Goal: Task Accomplishment & Management: Manage account settings

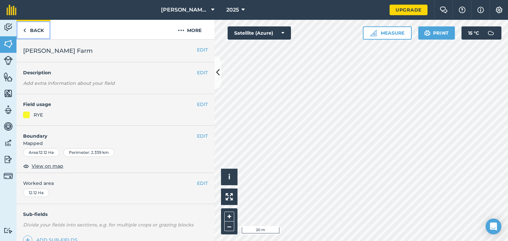
click at [29, 28] on link "Back" at bounding box center [34, 29] width 34 height 19
click at [25, 29] on img at bounding box center [24, 30] width 3 height 8
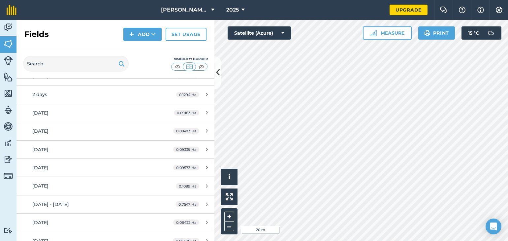
scroll to position [329, 0]
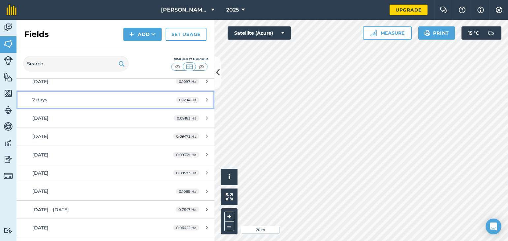
click at [41, 101] on span "2 days" at bounding box center [39, 100] width 15 height 6
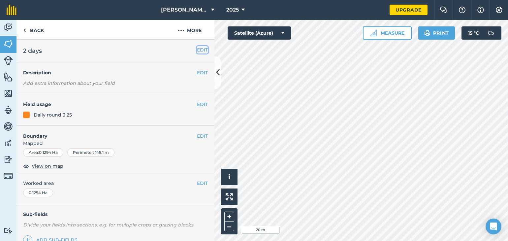
click at [199, 49] on button "EDIT" at bounding box center [202, 49] width 11 height 7
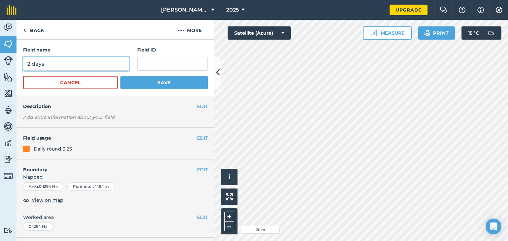
drag, startPoint x: 47, startPoint y: 66, endPoint x: 22, endPoint y: 62, distance: 24.4
click at [22, 62] on div "Field name 2 days Field ID Cancel Save" at bounding box center [116, 68] width 198 height 56
type input "26th / [DATE]"
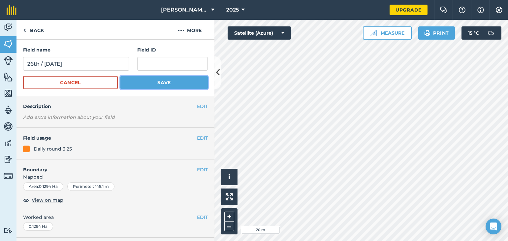
click at [128, 80] on button "Save" at bounding box center [164, 82] width 87 height 13
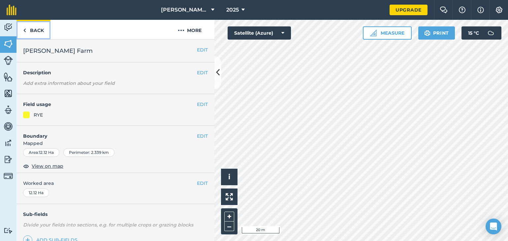
click at [26, 31] on link "Back" at bounding box center [34, 29] width 34 height 19
click at [34, 33] on link "Back" at bounding box center [34, 29] width 34 height 19
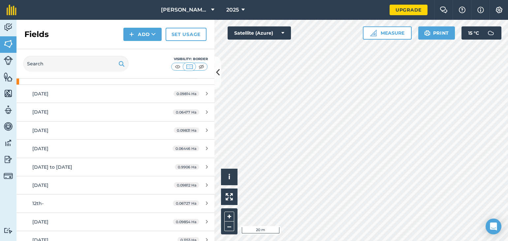
scroll to position [83, 0]
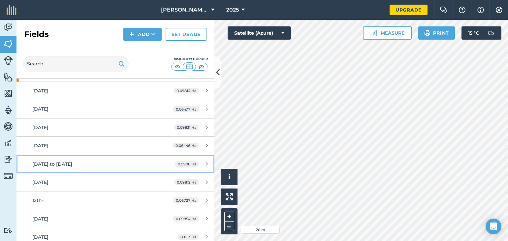
click at [49, 164] on span "[DATE] to [DATE]" at bounding box center [52, 164] width 40 height 6
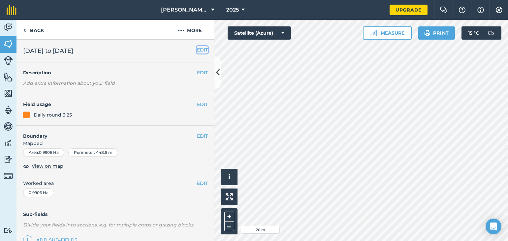
click at [197, 50] on button "EDIT" at bounding box center [202, 49] width 11 height 7
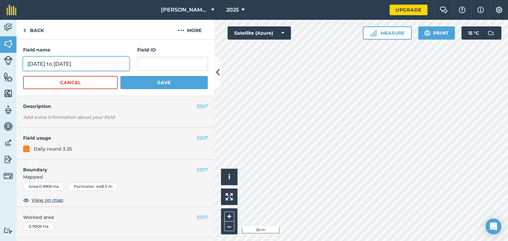
click at [65, 64] on input "[DATE] to [DATE]" at bounding box center [76, 64] width 106 height 14
click at [58, 63] on input "[DATE] to 24thh sept" at bounding box center [76, 64] width 106 height 14
click at [53, 64] on input "11th-24thh sept" at bounding box center [76, 64] width 106 height 14
type input "11th-24th/27th sept"
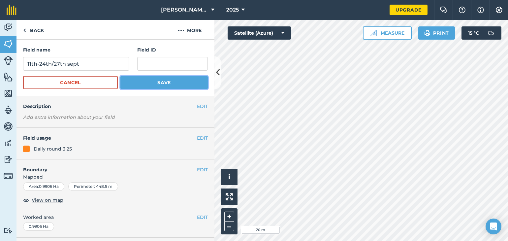
click at [139, 82] on button "Save" at bounding box center [164, 82] width 87 height 13
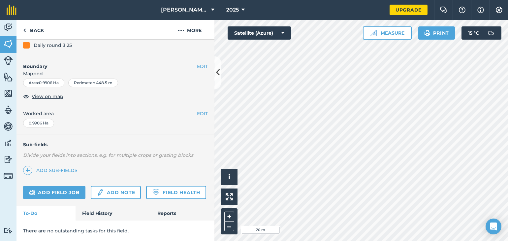
scroll to position [87, 0]
click at [102, 215] on link "Field History" at bounding box center [113, 213] width 75 height 15
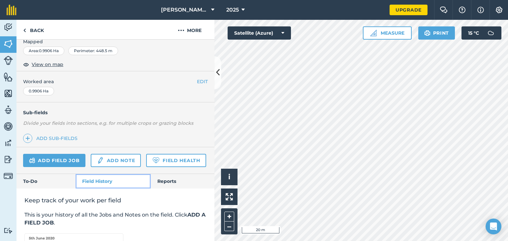
scroll to position [99, 0]
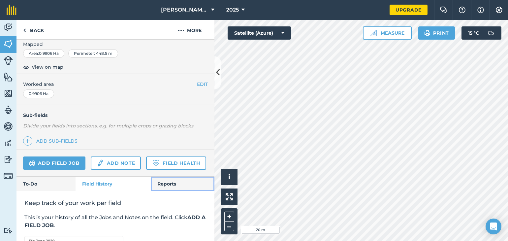
click at [161, 191] on link "Reports" at bounding box center [183, 184] width 64 height 15
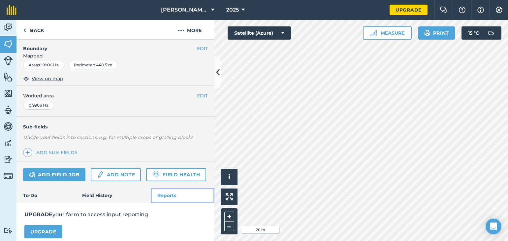
scroll to position [73, 0]
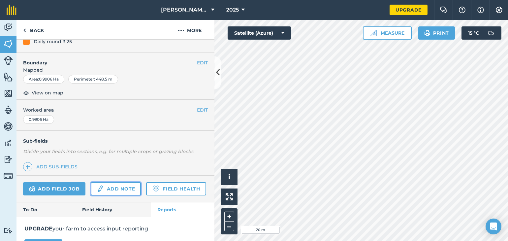
click at [114, 189] on link "Add note" at bounding box center [116, 188] width 50 height 13
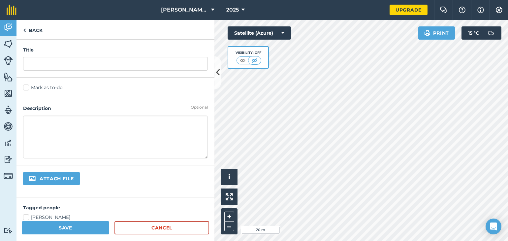
click at [114, 189] on div "Attach file" at bounding box center [116, 181] width 198 height 32
click at [136, 228] on link "Cancel" at bounding box center [162, 227] width 95 height 13
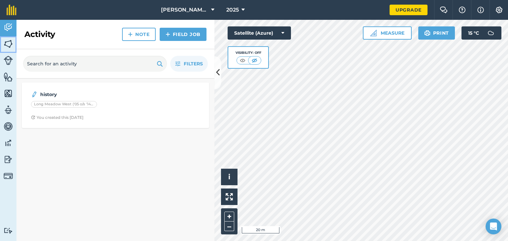
click at [8, 41] on img at bounding box center [8, 44] width 9 height 10
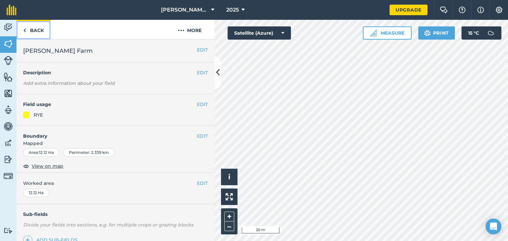
click at [39, 36] on link "Back" at bounding box center [34, 29] width 34 height 19
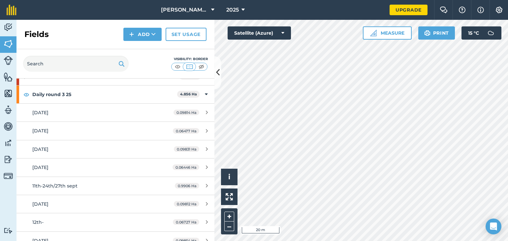
scroll to position [69, 0]
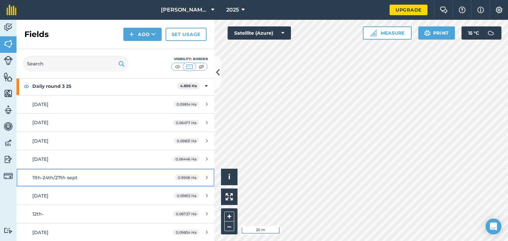
click at [52, 175] on span "11th-24th/27th sept" at bounding box center [54, 178] width 45 height 6
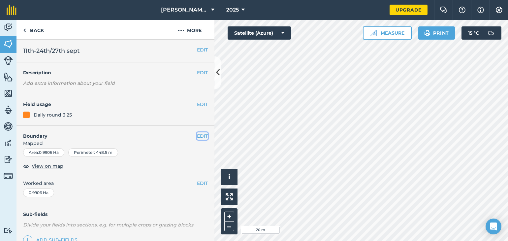
click at [197, 134] on button "EDIT" at bounding box center [202, 135] width 11 height 7
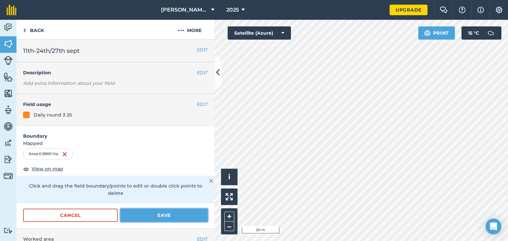
click at [147, 214] on button "Save" at bounding box center [164, 215] width 87 height 13
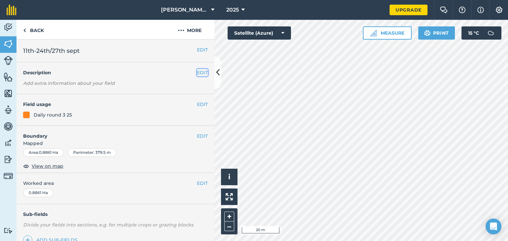
click at [197, 73] on button "EDIT" at bounding box center [202, 72] width 11 height 7
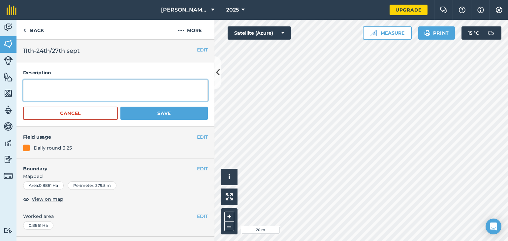
click at [76, 92] on textarea at bounding box center [115, 91] width 185 height 22
click at [26, 87] on textarea "18th-24th/27th around 560m2" at bounding box center [115, 91] width 185 height 22
type textarea "11th-17th around 640m2 18th-24th/27th around 560m2"
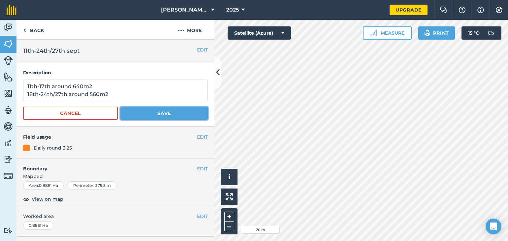
click at [135, 110] on button "Save" at bounding box center [164, 113] width 87 height 13
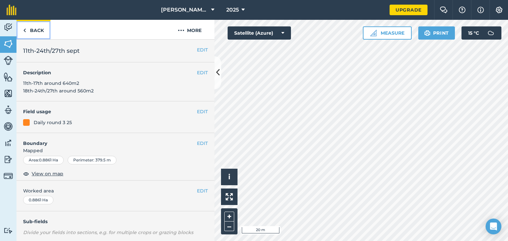
click at [33, 32] on link "Back" at bounding box center [34, 29] width 34 height 19
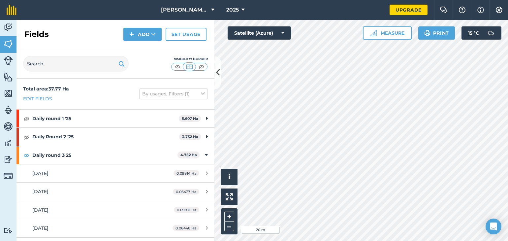
click at [386, 0] on html "[PERSON_NAME] Farm 2025 Upgrade Farm Chat Help Info Settings Map printing is no…" at bounding box center [254, 120] width 508 height 241
click at [396, 241] on html "[PERSON_NAME] Farm 2025 Upgrade Farm Chat Help Info Settings Map printing is no…" at bounding box center [254, 120] width 508 height 241
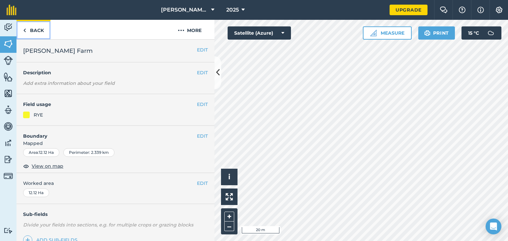
click at [35, 28] on link "Back" at bounding box center [34, 29] width 34 height 19
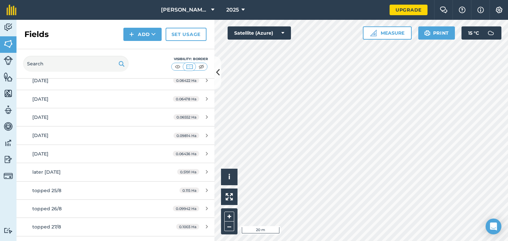
scroll to position [496, 0]
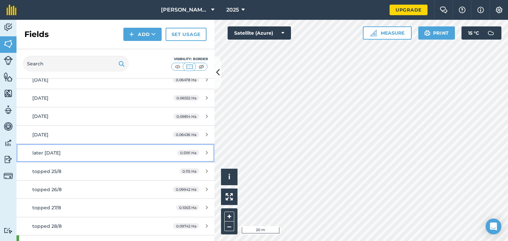
click at [47, 152] on span "later [DATE]" at bounding box center [46, 153] width 28 height 6
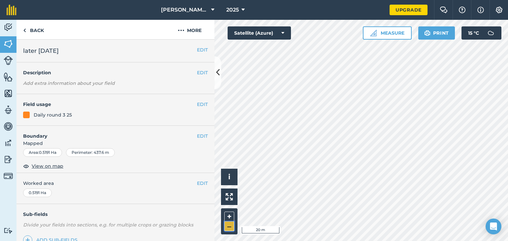
click at [227, 224] on button "–" at bounding box center [230, 227] width 10 height 10
drag, startPoint x: 227, startPoint y: 224, endPoint x: 235, endPoint y: 218, distance: 9.8
click at [231, 221] on div "+ –" at bounding box center [229, 221] width 17 height 26
click at [35, 29] on link "Back" at bounding box center [34, 29] width 34 height 19
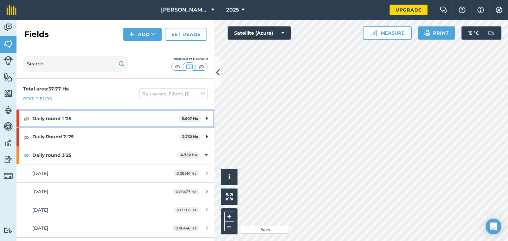
click at [50, 120] on strong "Daily round 1 '25" at bounding box center [105, 119] width 147 height 18
click at [50, 120] on strong "Daily round 1 '25" at bounding box center [104, 119] width 145 height 18
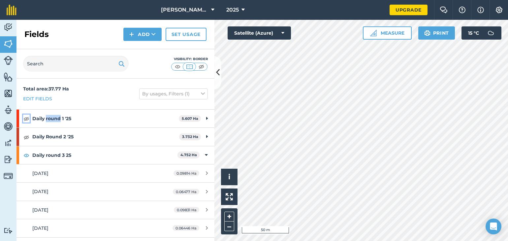
click at [24, 118] on img at bounding box center [26, 119] width 6 height 8
click at [27, 119] on img at bounding box center [26, 119] width 6 height 8
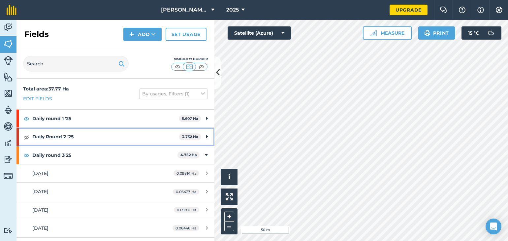
click at [57, 134] on strong "Daily Round 2 '25" at bounding box center [105, 137] width 147 height 18
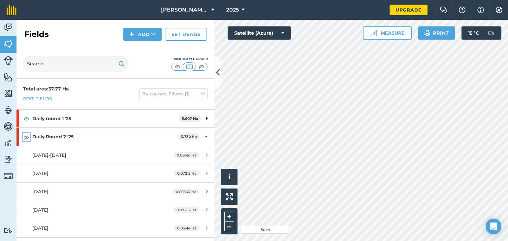
click at [25, 137] on img at bounding box center [26, 137] width 6 height 8
click at [26, 138] on img at bounding box center [26, 137] width 6 height 8
click at [27, 118] on img at bounding box center [26, 119] width 6 height 8
click at [25, 117] on img at bounding box center [26, 119] width 6 height 8
click at [145, 35] on button "Add" at bounding box center [142, 34] width 38 height 13
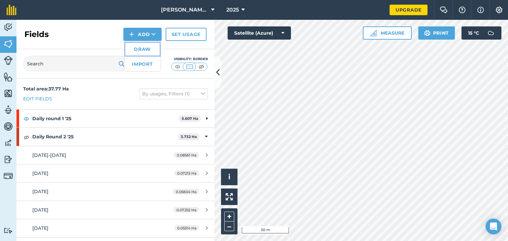
click at [142, 47] on link "Draw" at bounding box center [142, 49] width 36 height 15
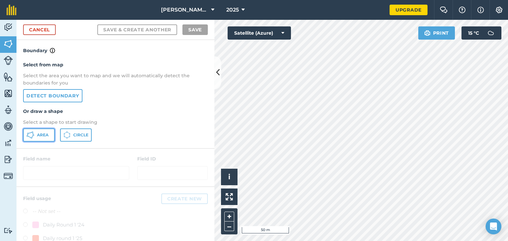
click at [39, 138] on button "Area" at bounding box center [39, 134] width 32 height 13
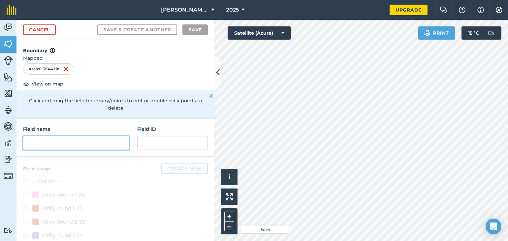
click at [64, 143] on input "text" at bounding box center [76, 143] width 106 height 14
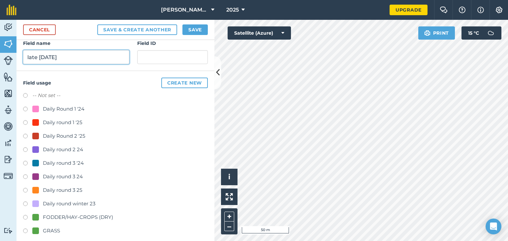
scroll to position [87, 0]
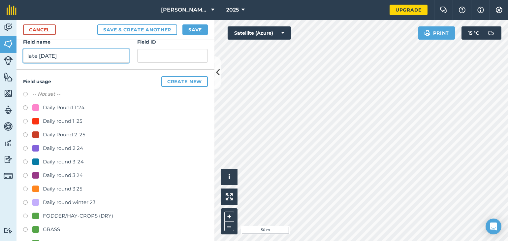
type input "late [DATE]"
click at [26, 188] on label at bounding box center [27, 190] width 9 height 7
radio input "true"
click at [194, 30] on button "Save" at bounding box center [195, 29] width 25 height 11
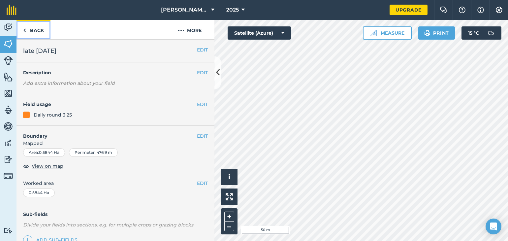
click at [30, 28] on link "Back" at bounding box center [34, 29] width 34 height 19
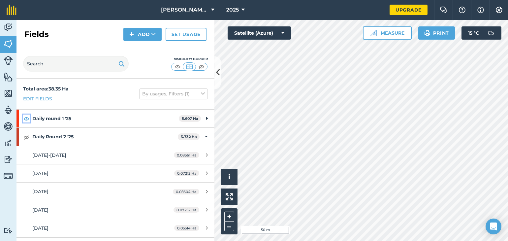
click at [27, 119] on img at bounding box center [26, 119] width 6 height 8
click at [26, 120] on img at bounding box center [26, 119] width 6 height 8
click at [26, 119] on img at bounding box center [26, 119] width 6 height 8
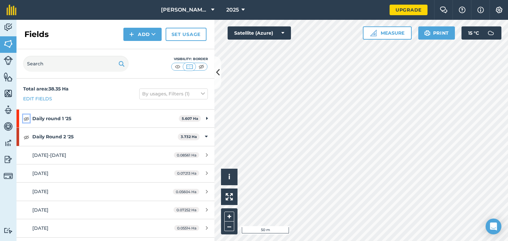
click at [26, 119] on img at bounding box center [26, 119] width 6 height 8
click at [26, 116] on img at bounding box center [26, 119] width 6 height 8
click at [26, 117] on img at bounding box center [26, 119] width 6 height 8
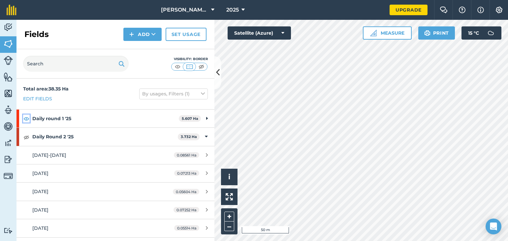
click at [26, 117] on img at bounding box center [26, 119] width 6 height 8
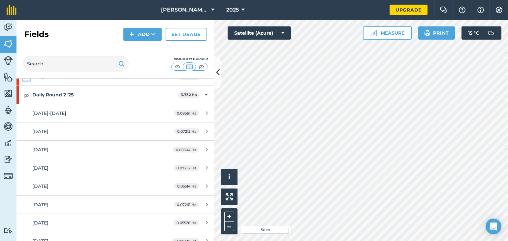
scroll to position [46, 0]
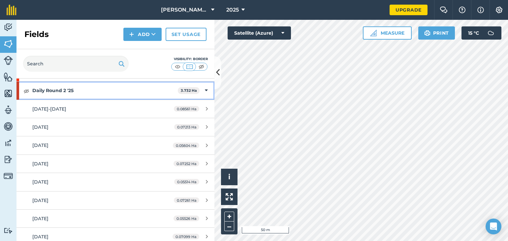
click at [205, 89] on icon at bounding box center [206, 90] width 3 height 7
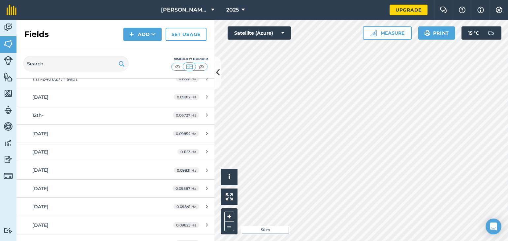
scroll to position [165, 0]
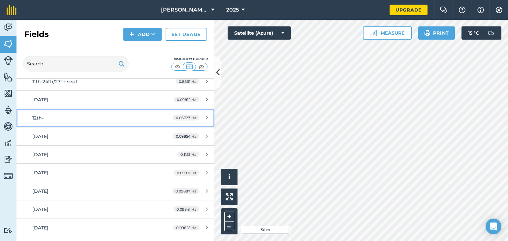
click at [37, 118] on span "12th-" at bounding box center [37, 118] width 11 height 6
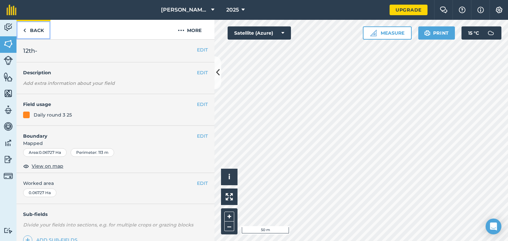
click at [32, 25] on link "Back" at bounding box center [34, 29] width 34 height 19
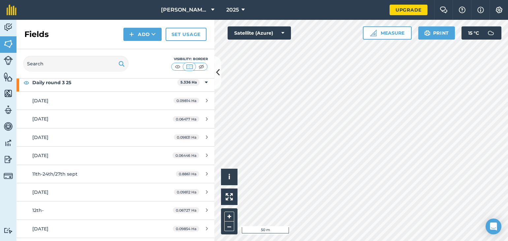
scroll to position [75, 0]
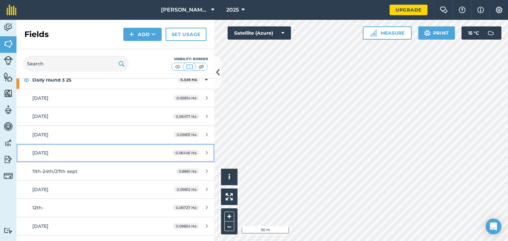
click at [49, 153] on span "[DATE]" at bounding box center [40, 153] width 16 height 6
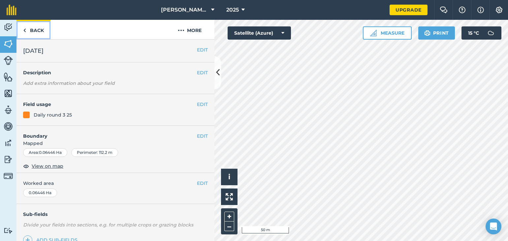
click at [31, 31] on link "Back" at bounding box center [34, 29] width 34 height 19
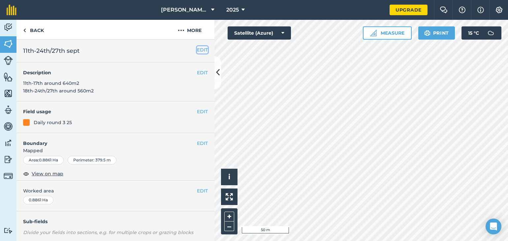
click at [197, 50] on button "EDIT" at bounding box center [202, 49] width 11 height 7
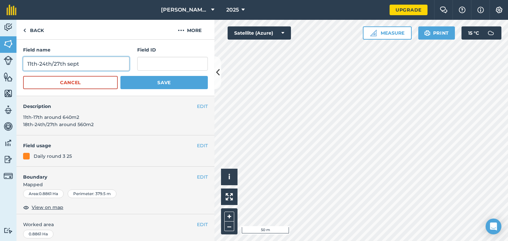
click at [31, 65] on input "11th-24th/27th sept" at bounding box center [76, 64] width 106 height 14
type input "13th-24th/27th sept"
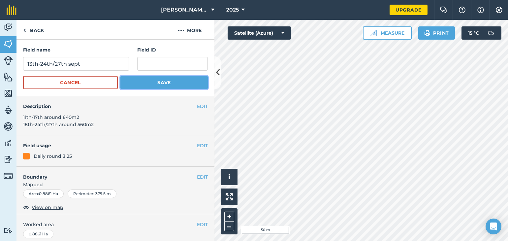
click at [152, 82] on button "Save" at bounding box center [164, 82] width 87 height 13
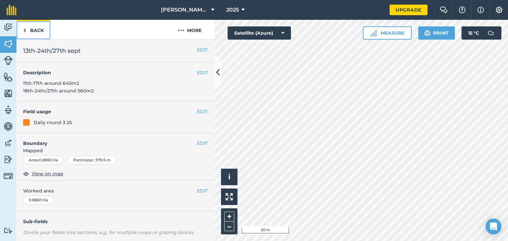
click at [34, 31] on link "Back" at bounding box center [34, 29] width 34 height 19
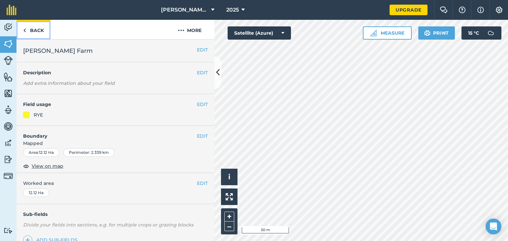
click at [36, 36] on link "Back" at bounding box center [34, 29] width 34 height 19
click at [29, 25] on link "Back" at bounding box center [34, 29] width 34 height 19
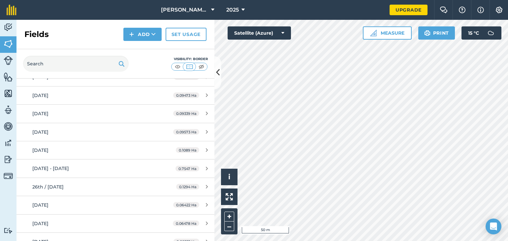
scroll to position [358, 0]
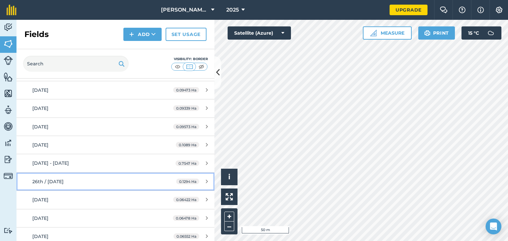
click at [39, 179] on span "26th / [DATE]" at bounding box center [47, 182] width 31 height 6
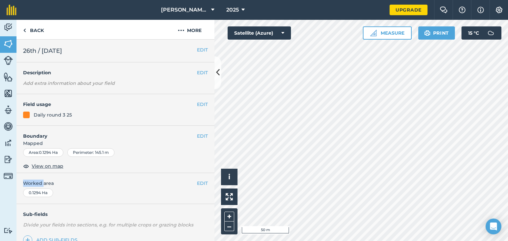
click at [40, 179] on div "EDIT Worked area 0.1294 Ha" at bounding box center [116, 188] width 198 height 31
click at [27, 48] on span "26th / [DATE]" at bounding box center [42, 50] width 39 height 9
click at [197, 49] on button "EDIT" at bounding box center [202, 49] width 11 height 7
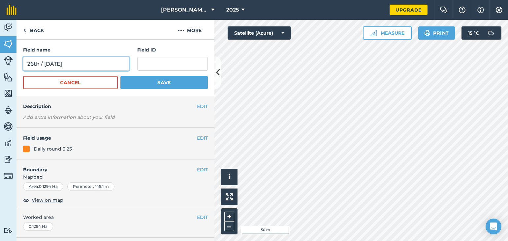
click at [33, 65] on input "26th / [DATE]" at bounding box center [76, 64] width 106 height 14
click at [48, 64] on input "25th / [DATE]" at bounding box center [76, 64] width 106 height 14
click at [50, 64] on input "25th / [DATE]" at bounding box center [76, 64] width 106 height 14
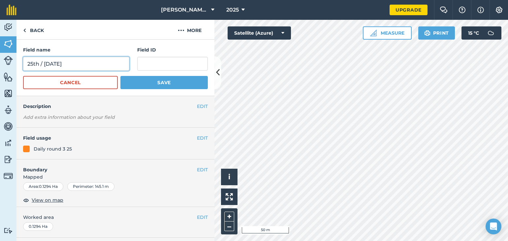
type input "25th / [DATE]"
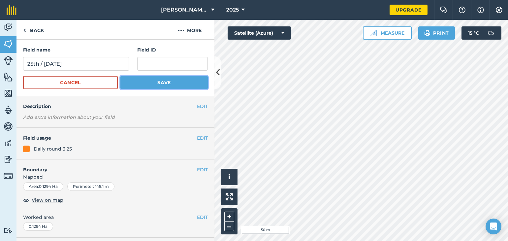
click at [145, 87] on button "Save" at bounding box center [164, 82] width 87 height 13
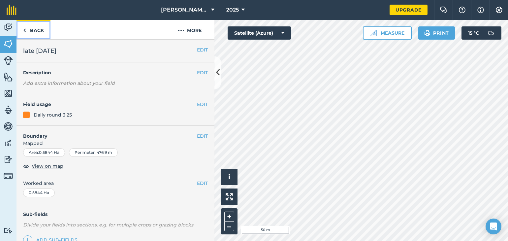
click at [32, 32] on link "Back" at bounding box center [34, 29] width 34 height 19
click at [32, 26] on link "Back" at bounding box center [34, 29] width 34 height 19
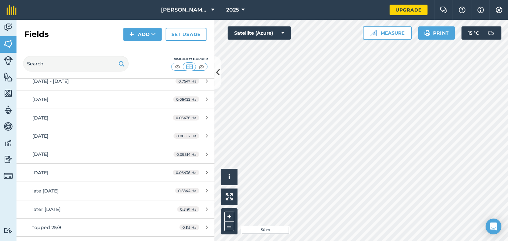
scroll to position [461, 0]
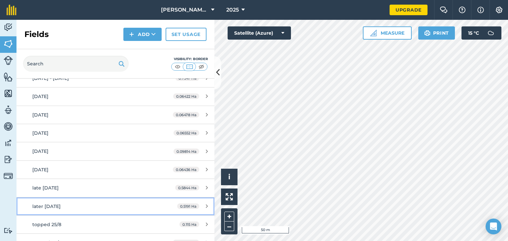
click at [45, 203] on span "later [DATE]" at bounding box center [46, 206] width 28 height 6
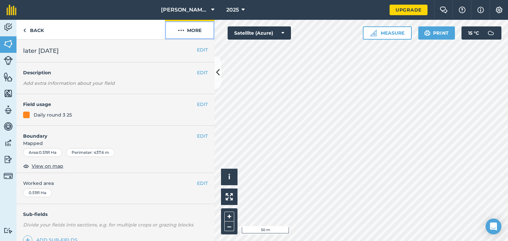
click at [193, 30] on button "More" at bounding box center [190, 29] width 50 height 19
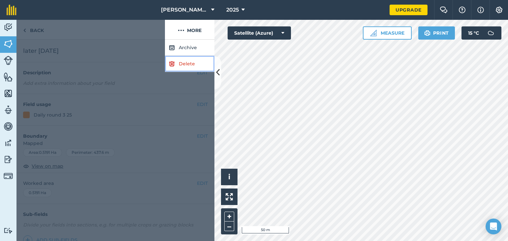
click at [186, 63] on link "Delete" at bounding box center [190, 64] width 50 height 16
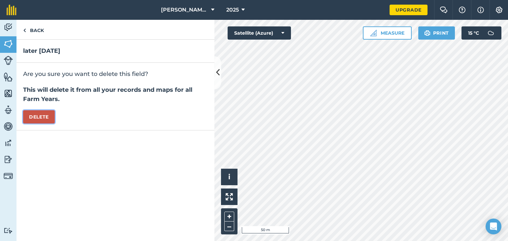
click at [39, 115] on button "Delete" at bounding box center [39, 116] width 32 height 13
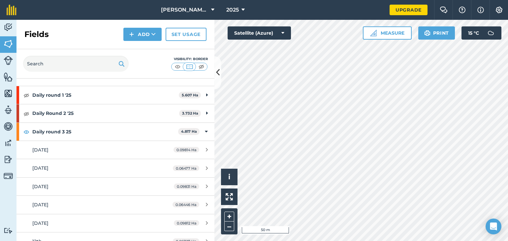
drag, startPoint x: 214, startPoint y: 94, endPoint x: 213, endPoint y: 97, distance: 3.4
click at [213, 97] on div "Activity Fields Livestock Features Maps Team Vehicles Data Reporting Billing Tu…" at bounding box center [254, 130] width 508 height 221
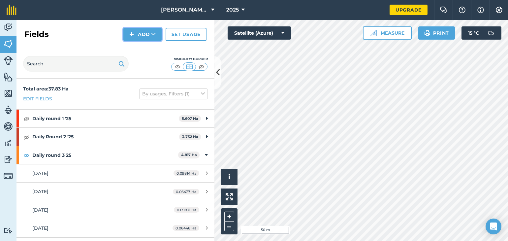
click at [148, 37] on button "Add" at bounding box center [142, 34] width 38 height 13
click at [402, 33] on div "Click to start drawing i © 2025 TomTom, Microsoft 50 m + – Satellite (Azure) Me…" at bounding box center [362, 130] width 294 height 221
click at [302, 241] on html "[PERSON_NAME] Farm 2025 Upgrade Farm Chat Help Info Settings Map printing is no…" at bounding box center [254, 120] width 508 height 241
click at [141, 35] on button "Add" at bounding box center [142, 34] width 38 height 13
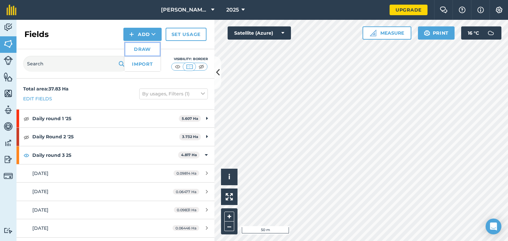
click at [140, 44] on link "Draw" at bounding box center [142, 49] width 36 height 15
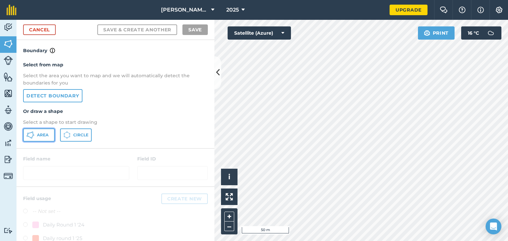
click at [40, 137] on span "Area" at bounding box center [43, 134] width 12 height 5
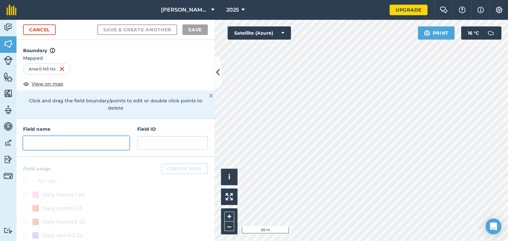
click at [51, 142] on input "text" at bounding box center [76, 143] width 106 height 14
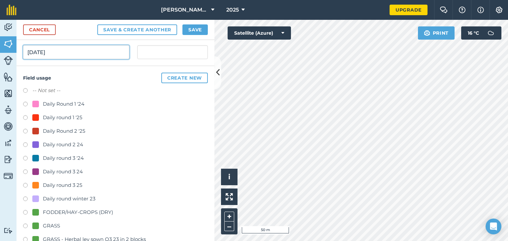
scroll to position [94, 0]
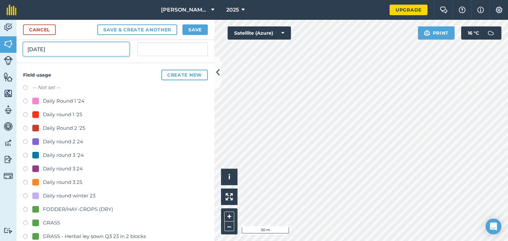
type input "[DATE]"
click at [26, 182] on label at bounding box center [27, 183] width 9 height 7
click at [139, 31] on button "Save & Create Another" at bounding box center [137, 29] width 80 height 11
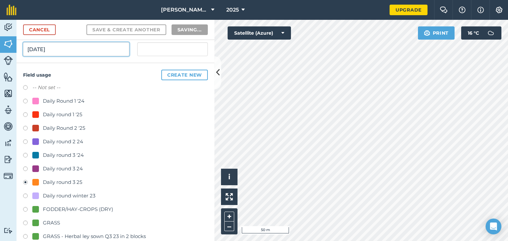
radio input "false"
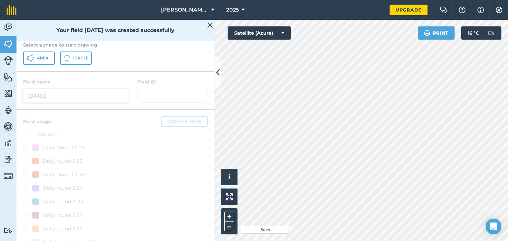
scroll to position [124, 0]
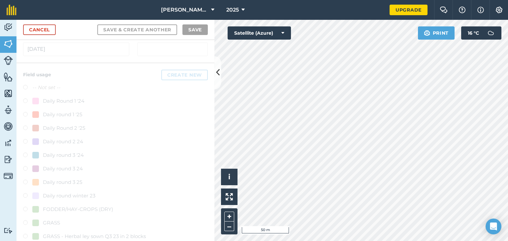
click at [135, 36] on div "Cancel Save & Create Another Save" at bounding box center [116, 30] width 198 height 20
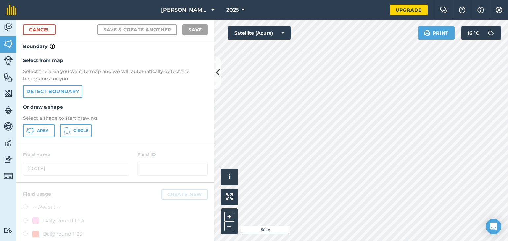
scroll to position [0, 0]
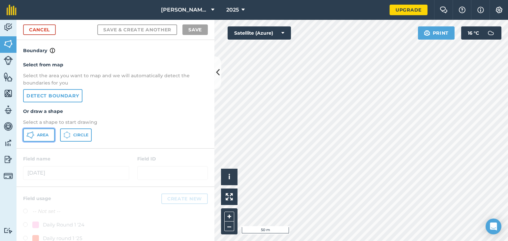
click at [40, 131] on button "Area" at bounding box center [39, 134] width 32 height 13
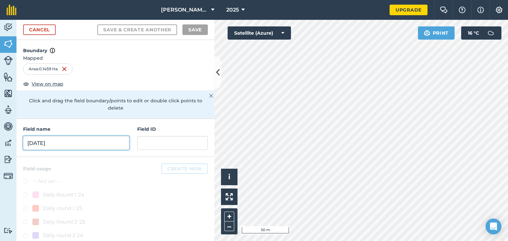
click at [45, 146] on input "[DATE]" at bounding box center [76, 143] width 106 height 14
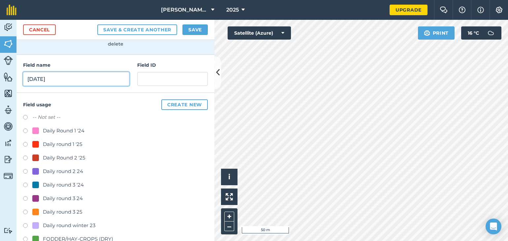
scroll to position [66, 0]
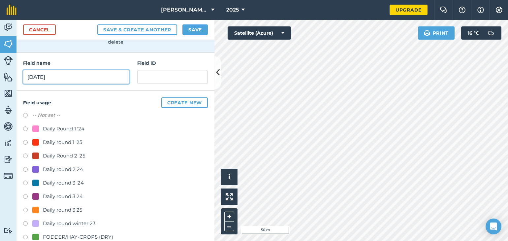
type input "[DATE]"
click at [25, 210] on label at bounding box center [27, 211] width 9 height 7
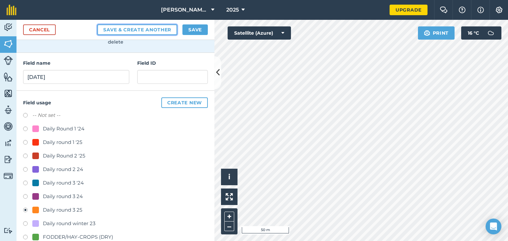
click at [146, 30] on button "Save & Create Another" at bounding box center [137, 29] width 80 height 11
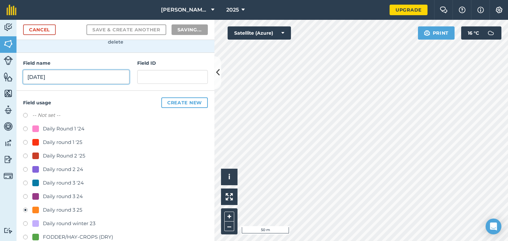
radio input "false"
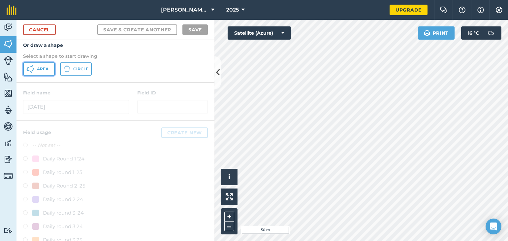
click at [46, 70] on span "Area" at bounding box center [43, 68] width 12 height 5
drag, startPoint x: 46, startPoint y: 70, endPoint x: 132, endPoint y: 88, distance: 88.0
click at [75, 77] on div "Select from map Select the area you want to map and we will automatically detec…" at bounding box center [116, 35] width 198 height 94
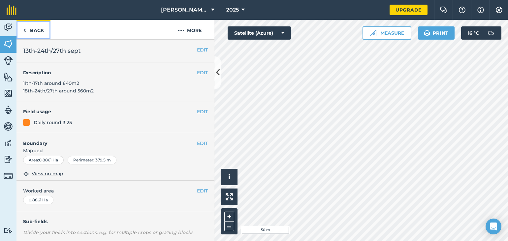
click at [37, 32] on link "Back" at bounding box center [34, 29] width 34 height 19
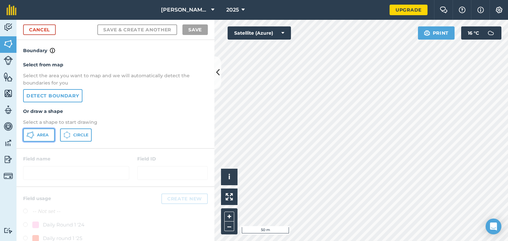
click at [42, 136] on span "Area" at bounding box center [43, 134] width 12 height 5
drag, startPoint x: 42, startPoint y: 136, endPoint x: 65, endPoint y: 135, distance: 22.5
click at [50, 135] on button "Area" at bounding box center [39, 134] width 32 height 13
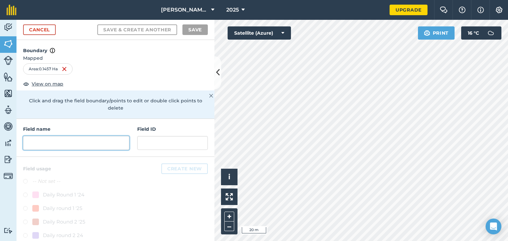
click at [44, 144] on input "text" at bounding box center [76, 143] width 106 height 14
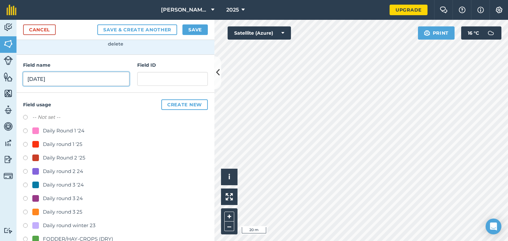
scroll to position [77, 0]
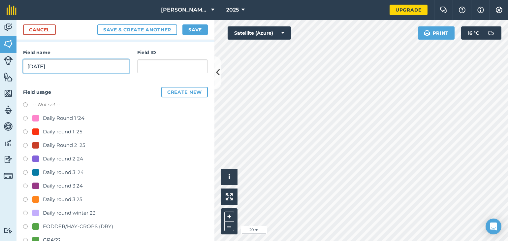
type input "[DATE]"
click at [25, 197] on label at bounding box center [27, 200] width 9 height 7
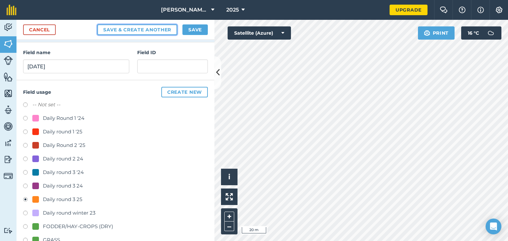
click at [138, 30] on button "Save & Create Another" at bounding box center [137, 29] width 80 height 11
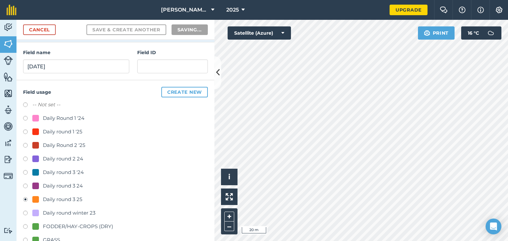
click at [154, 46] on form "Cancel Save & Create Another Saving... Boundary Mapped Area : 0.1457 Ha View on…" at bounding box center [116, 130] width 198 height 221
radio input "false"
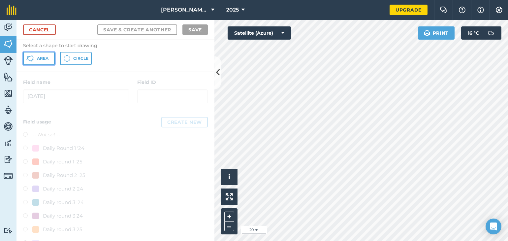
click at [39, 57] on span "Area" at bounding box center [43, 58] width 12 height 5
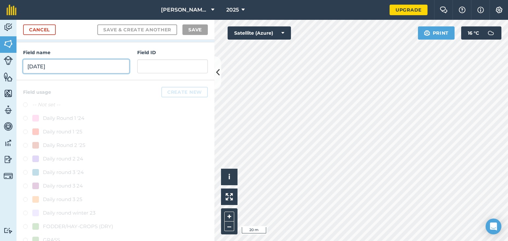
click at [61, 69] on input "[DATE]" at bounding box center [76, 66] width 106 height 14
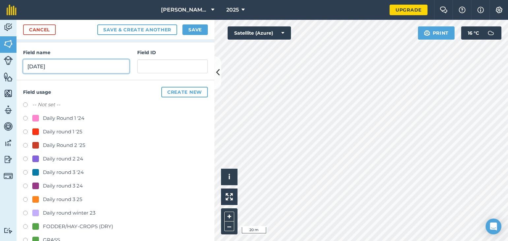
type input "[DATE]"
click at [26, 199] on label at bounding box center [27, 200] width 9 height 7
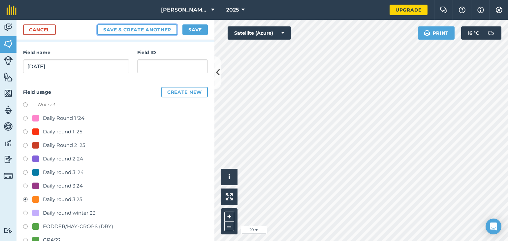
click at [136, 31] on button "Save & Create Another" at bounding box center [137, 29] width 80 height 11
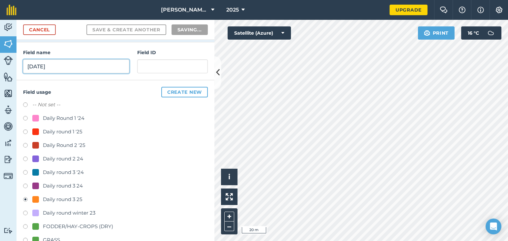
radio input "false"
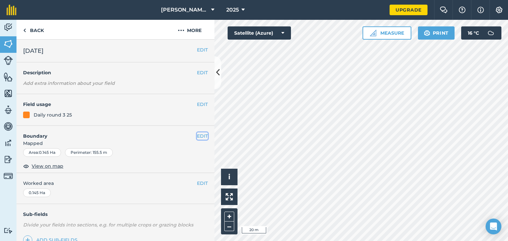
click at [197, 136] on button "EDIT" at bounding box center [202, 135] width 11 height 7
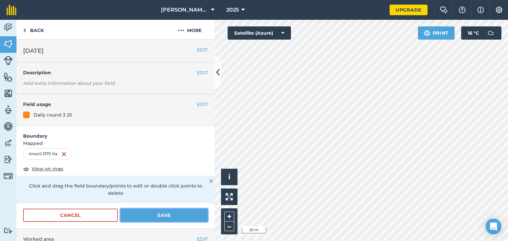
click at [155, 216] on button "Save" at bounding box center [164, 215] width 87 height 13
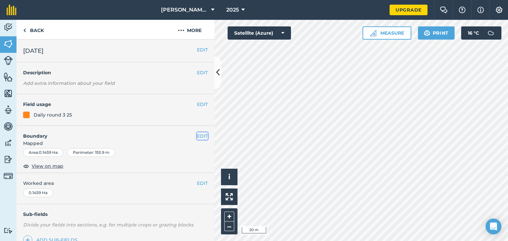
click at [197, 134] on button "EDIT" at bounding box center [202, 135] width 11 height 7
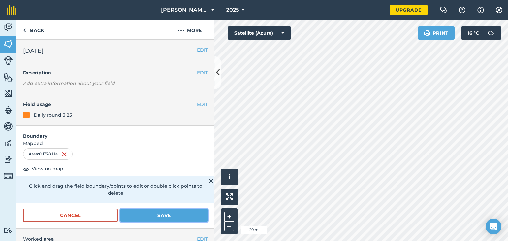
click at [122, 214] on button "Save" at bounding box center [164, 215] width 87 height 13
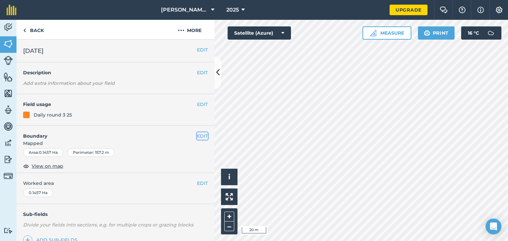
click at [197, 133] on button "EDIT" at bounding box center [202, 135] width 11 height 7
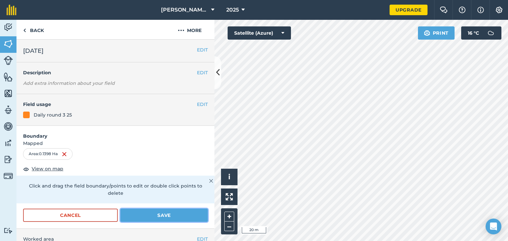
click at [164, 218] on button "Save" at bounding box center [164, 215] width 87 height 13
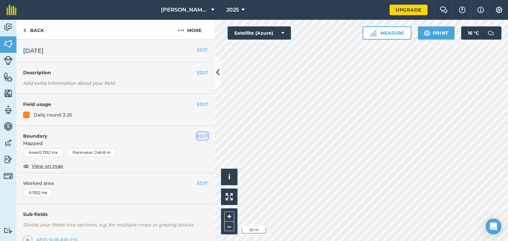
click at [200, 134] on button "EDIT" at bounding box center [202, 135] width 11 height 7
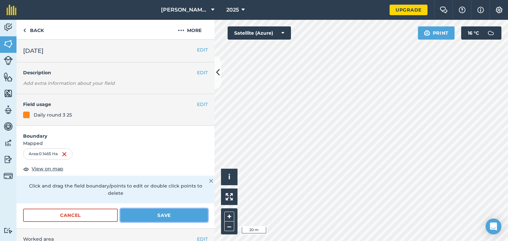
click at [135, 216] on button "Save" at bounding box center [164, 215] width 87 height 13
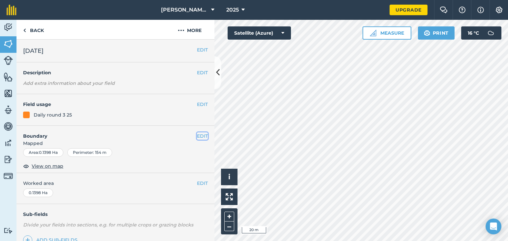
click at [200, 134] on button "EDIT" at bounding box center [202, 135] width 11 height 7
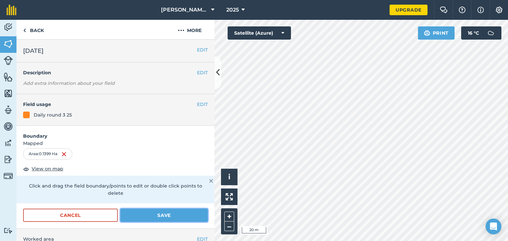
click at [148, 213] on button "Save" at bounding box center [164, 215] width 87 height 13
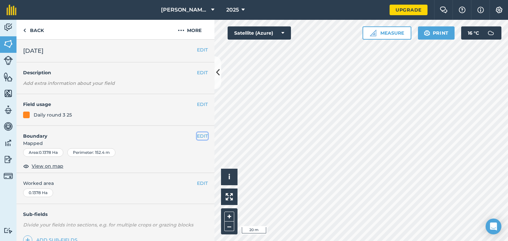
click at [197, 135] on button "EDIT" at bounding box center [202, 135] width 11 height 7
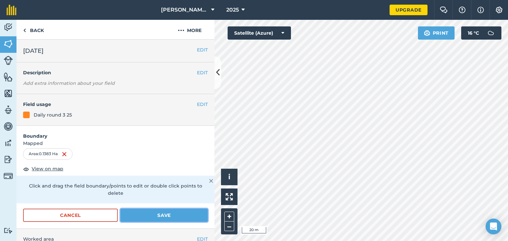
click at [161, 213] on button "Save" at bounding box center [164, 215] width 87 height 13
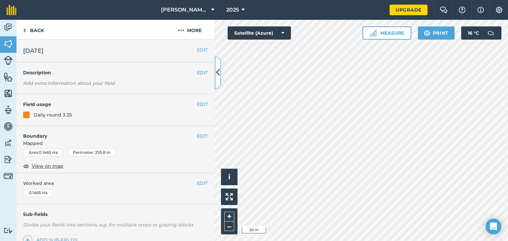
click at [216, 73] on button at bounding box center [218, 72] width 7 height 33
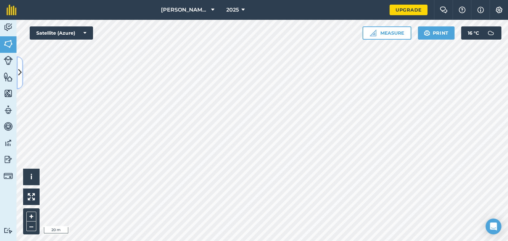
click at [18, 73] on icon at bounding box center [20, 73] width 4 height 12
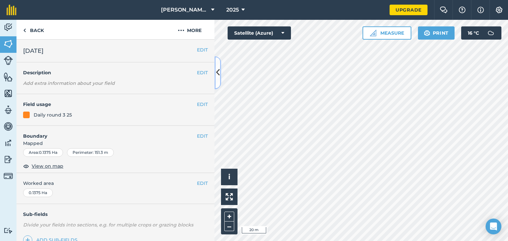
click at [18, 73] on div "Back More EDIT [DATE] EDIT Description Add extra information about your field E…" at bounding box center [116, 130] width 198 height 221
click at [197, 136] on button "EDIT" at bounding box center [202, 135] width 11 height 7
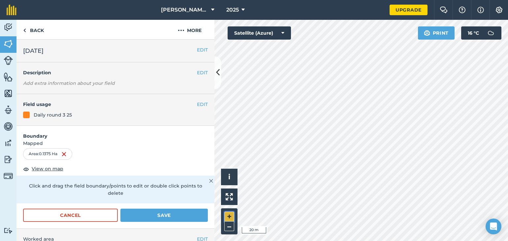
click at [226, 213] on button "+" at bounding box center [230, 217] width 10 height 10
click at [145, 212] on button "Save" at bounding box center [164, 215] width 87 height 13
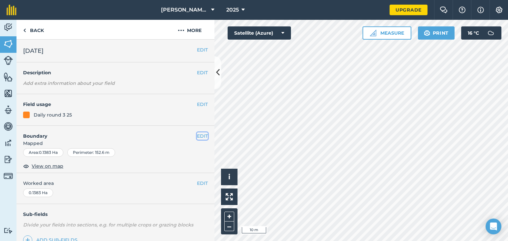
click at [197, 134] on button "EDIT" at bounding box center [202, 135] width 11 height 7
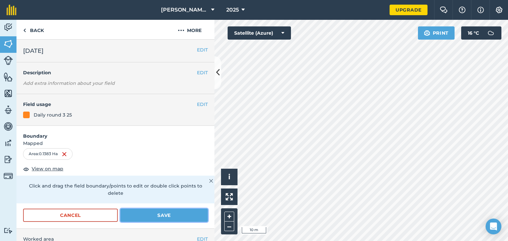
click at [180, 214] on button "Save" at bounding box center [164, 215] width 87 height 13
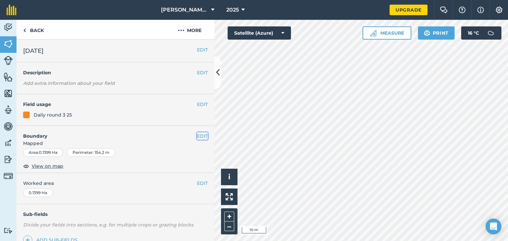
click at [197, 136] on button "EDIT" at bounding box center [202, 135] width 11 height 7
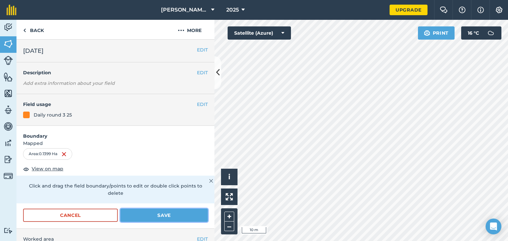
click at [177, 210] on button "Save" at bounding box center [164, 215] width 87 height 13
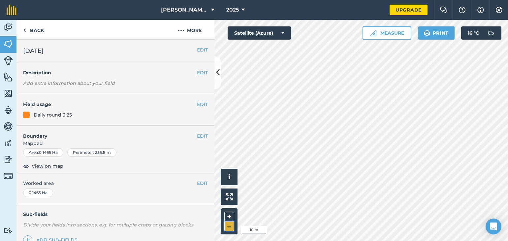
click at [226, 225] on button "–" at bounding box center [230, 227] width 10 height 10
click at [197, 135] on button "EDIT" at bounding box center [202, 135] width 11 height 7
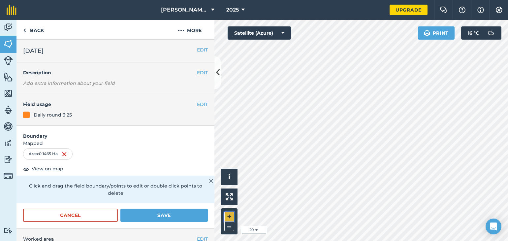
click at [231, 214] on button "+" at bounding box center [230, 217] width 10 height 10
click at [232, 214] on button "+" at bounding box center [230, 217] width 10 height 10
click at [228, 228] on button "–" at bounding box center [230, 227] width 10 height 10
click at [215, 77] on button at bounding box center [218, 72] width 7 height 33
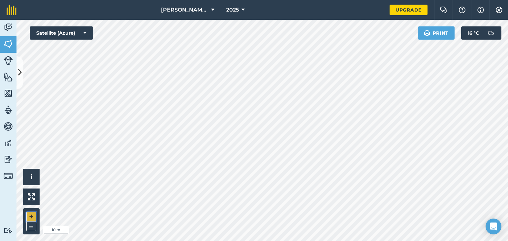
click at [29, 217] on button "+" at bounding box center [31, 217] width 10 height 10
click at [29, 229] on button "–" at bounding box center [31, 227] width 10 height 10
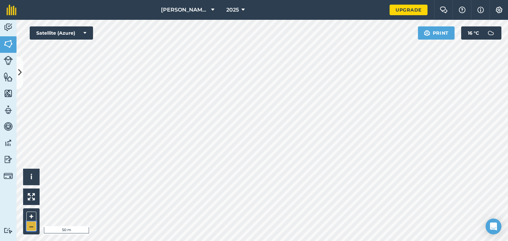
click at [29, 229] on button "–" at bounding box center [31, 227] width 10 height 10
click at [17, 71] on button at bounding box center [20, 72] width 7 height 33
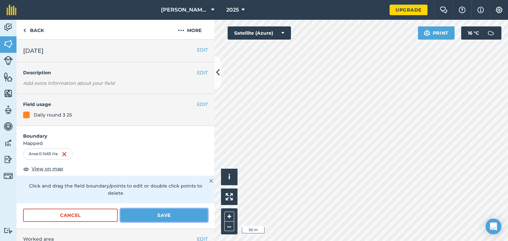
click at [151, 214] on button "Save" at bounding box center [164, 215] width 87 height 13
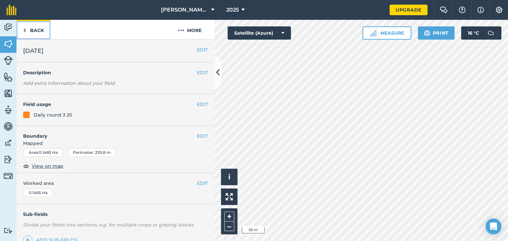
click at [34, 30] on link "Back" at bounding box center [34, 29] width 34 height 19
click at [34, 35] on link "Back" at bounding box center [34, 29] width 34 height 19
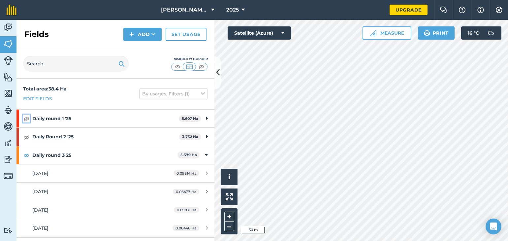
click at [26, 119] on img at bounding box center [26, 119] width 6 height 8
click at [26, 155] on img at bounding box center [26, 155] width 6 height 8
click at [27, 155] on img at bounding box center [26, 155] width 6 height 8
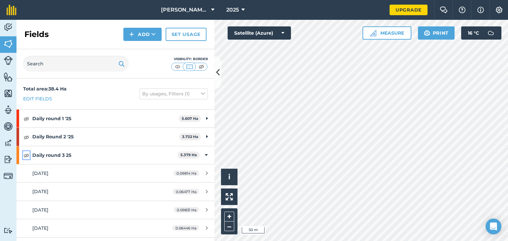
click at [27, 155] on img at bounding box center [26, 155] width 6 height 8
click at [26, 156] on img at bounding box center [26, 155] width 6 height 8
click at [26, 155] on img at bounding box center [26, 155] width 6 height 8
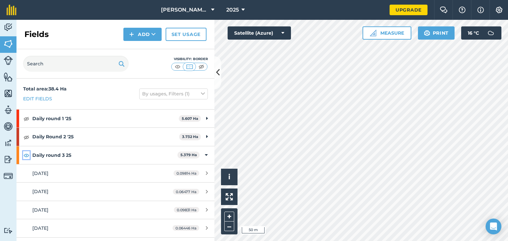
click at [26, 155] on img at bounding box center [26, 155] width 6 height 8
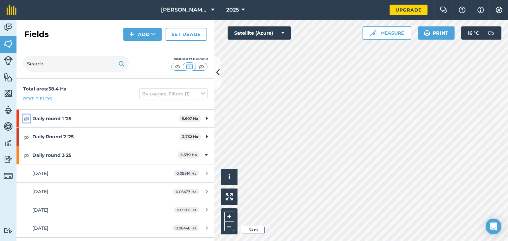
click at [26, 118] on img at bounding box center [26, 119] width 6 height 8
click at [26, 136] on img at bounding box center [26, 137] width 6 height 8
click at [27, 136] on img at bounding box center [26, 137] width 6 height 8
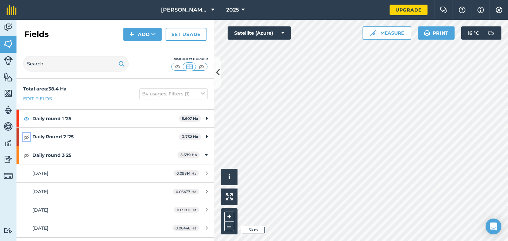
click at [27, 136] on img at bounding box center [26, 137] width 6 height 8
click at [26, 136] on img at bounding box center [26, 137] width 6 height 8
click at [25, 118] on img at bounding box center [26, 119] width 6 height 8
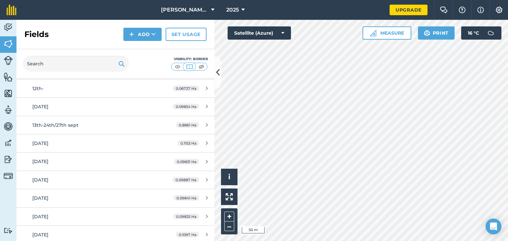
scroll to position [181, 0]
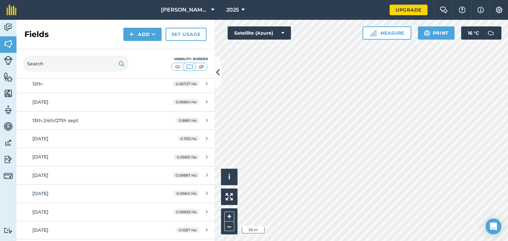
click at [215, 114] on div at bounding box center [362, 130] width 294 height 221
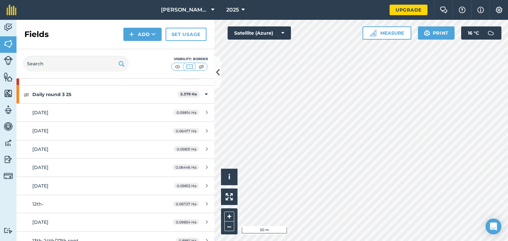
scroll to position [0, 0]
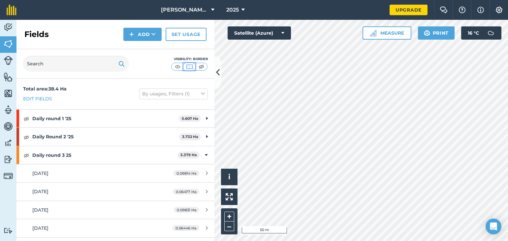
click at [187, 69] on img at bounding box center [190, 66] width 8 height 7
click at [189, 69] on img at bounding box center [190, 66] width 8 height 7
click at [189, 67] on img at bounding box center [190, 66] width 8 height 7
click at [201, 95] on icon at bounding box center [203, 93] width 4 height 7
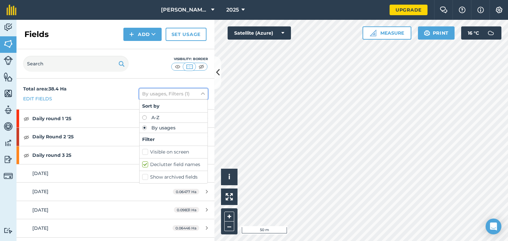
drag, startPoint x: 197, startPoint y: 95, endPoint x: 193, endPoint y: 97, distance: 4.0
click at [201, 95] on icon at bounding box center [203, 93] width 4 height 7
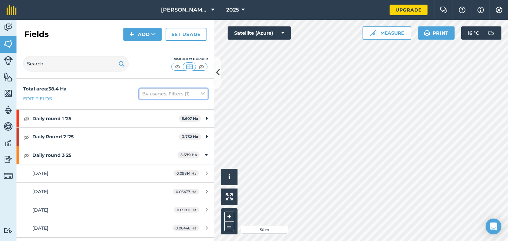
click at [201, 95] on icon at bounding box center [203, 93] width 4 height 7
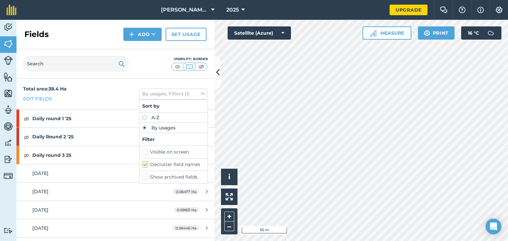
click at [142, 177] on label "Show archived fields" at bounding box center [173, 177] width 63 height 7
click at [142, 177] on input "Show archived fields" at bounding box center [144, 176] width 4 height 4
checkbox input "true"
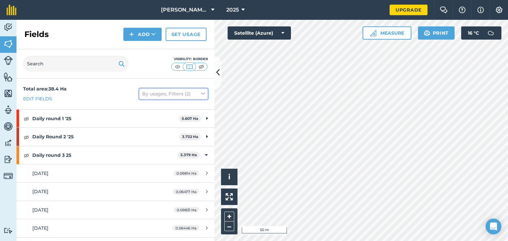
click at [201, 94] on icon at bounding box center [203, 93] width 4 height 7
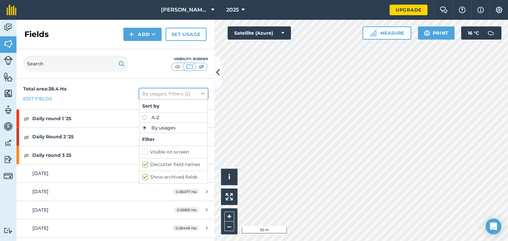
drag, startPoint x: 196, startPoint y: 94, endPoint x: 193, endPoint y: 105, distance: 11.4
click at [194, 99] on div "By usages, Filters (2) Sort by A-Z By usages Filter Visible on screen Declutter…" at bounding box center [173, 93] width 69 height 11
click at [142, 178] on label "Show archived fields" at bounding box center [173, 177] width 63 height 7
click at [142, 178] on input "Show archived fields" at bounding box center [144, 176] width 4 height 4
checkbox input "false"
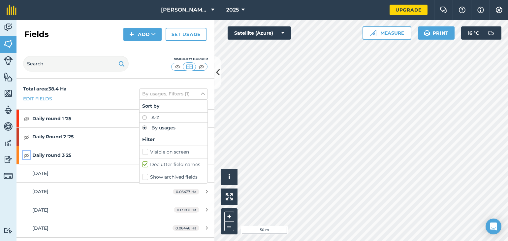
click at [25, 156] on img at bounding box center [26, 155] width 6 height 8
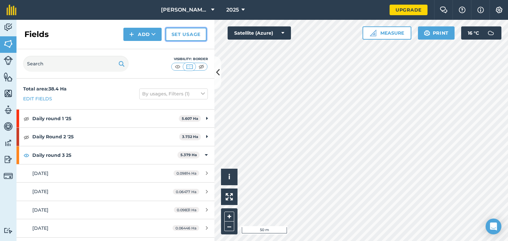
click at [176, 33] on link "Set usage" at bounding box center [186, 34] width 41 height 13
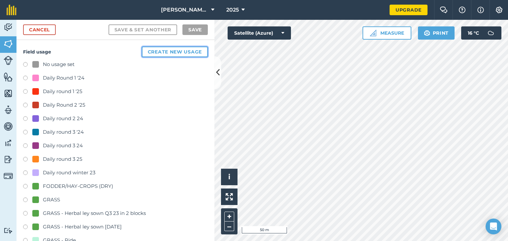
click at [162, 50] on button "Create new usage" at bounding box center [175, 52] width 66 height 11
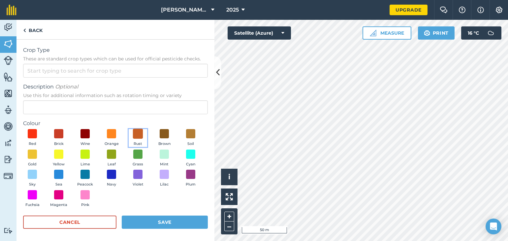
click at [139, 135] on span at bounding box center [138, 134] width 10 height 10
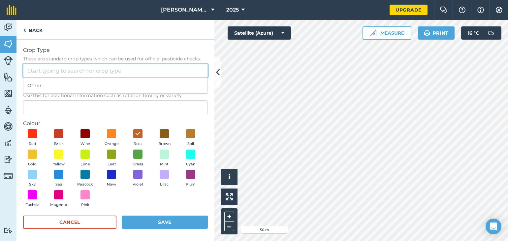
click at [63, 69] on input "Crop Type These are standard crop types which can be used for official pesticid…" at bounding box center [115, 71] width 185 height 14
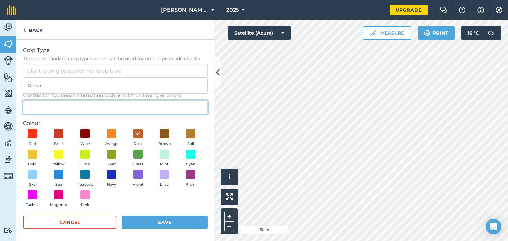
click at [47, 109] on input "Description Optional Use this for additional information such as rotation timin…" at bounding box center [115, 107] width 185 height 14
type input "Daily round 4 '25"
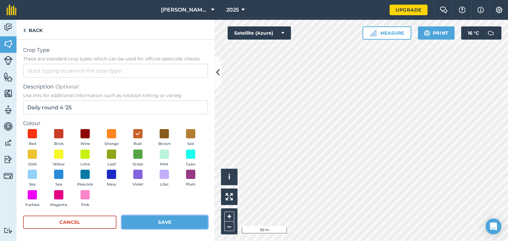
click at [134, 222] on button "Save" at bounding box center [165, 222] width 86 height 13
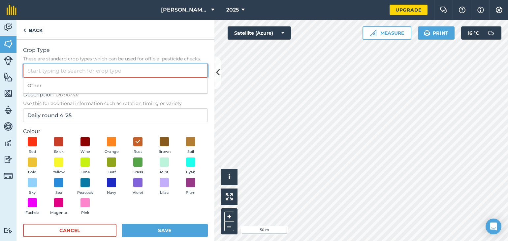
click at [87, 73] on input "Crop Type These are standard crop types which can be used for official pesticid…" at bounding box center [115, 71] width 185 height 14
click at [32, 85] on li "Other" at bounding box center [115, 86] width 184 height 16
type input "Other"
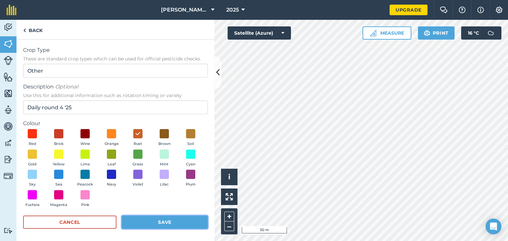
click at [140, 224] on button "Save" at bounding box center [165, 222] width 86 height 13
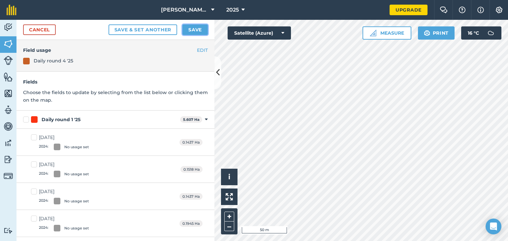
click at [187, 28] on button "Save" at bounding box center [195, 29] width 25 height 11
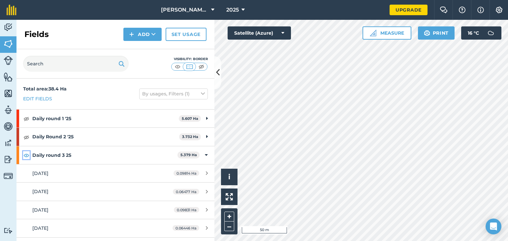
click at [26, 155] on img at bounding box center [26, 155] width 6 height 8
click at [24, 156] on img at bounding box center [26, 155] width 6 height 8
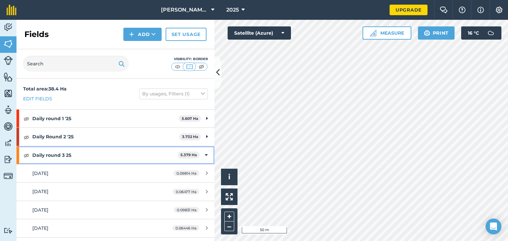
click at [205, 154] on icon at bounding box center [206, 155] width 3 height 7
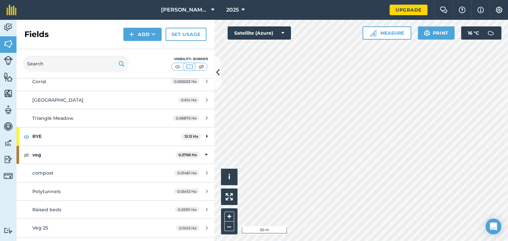
scroll to position [679, 0]
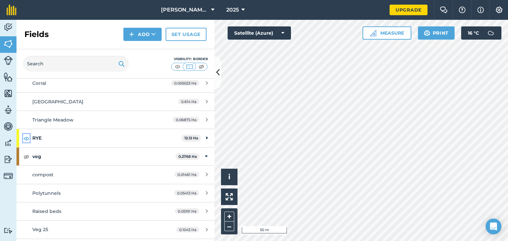
click at [26, 136] on img at bounding box center [26, 138] width 6 height 8
click at [26, 135] on img at bounding box center [26, 138] width 6 height 8
click at [25, 135] on img at bounding box center [26, 138] width 6 height 8
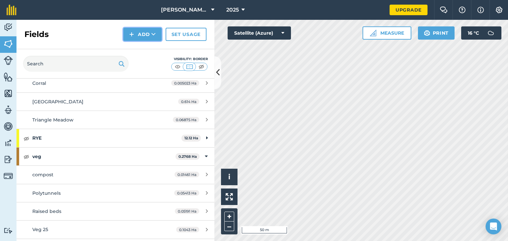
click at [132, 34] on img at bounding box center [131, 34] width 5 height 8
click at [140, 50] on link "Draw" at bounding box center [142, 49] width 36 height 15
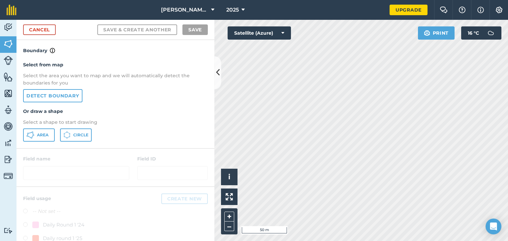
click at [140, 50] on h4 "Boundary" at bounding box center [116, 47] width 198 height 15
click at [58, 95] on link "Detect boundary" at bounding box center [52, 95] width 59 height 13
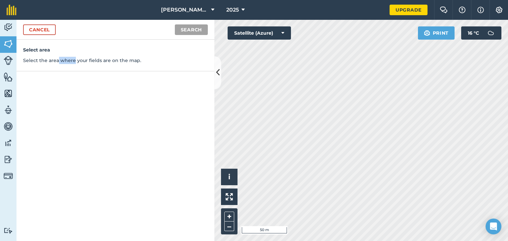
click at [69, 96] on div "Select area Select the area where your fields are on the map." at bounding box center [116, 140] width 198 height 201
click at [38, 33] on link "Cancel" at bounding box center [39, 29] width 33 height 11
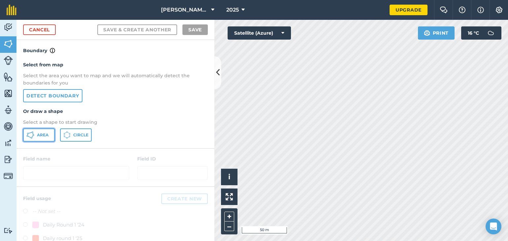
click at [42, 137] on span "Area" at bounding box center [43, 134] width 12 height 5
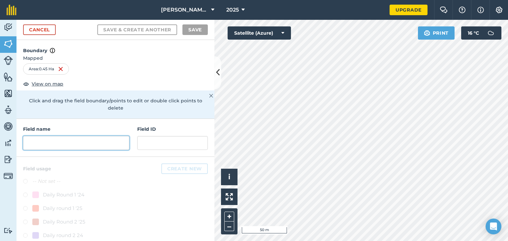
click at [81, 144] on input "text" at bounding box center [76, 143] width 106 height 14
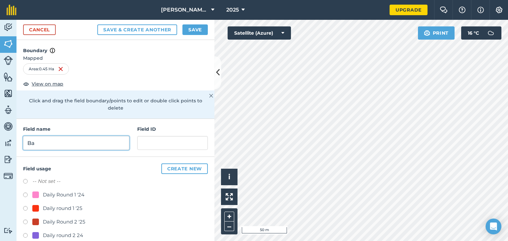
type input "B"
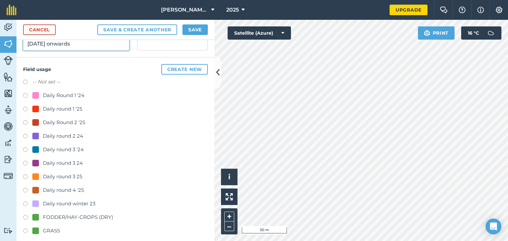
scroll to position [101, 0]
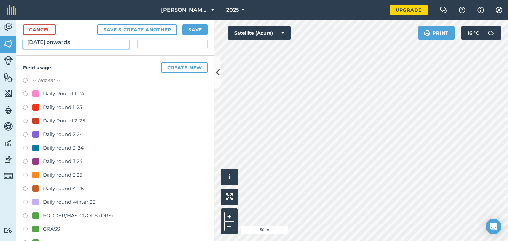
type input "[DATE] onwards"
click at [25, 187] on label at bounding box center [27, 189] width 9 height 7
radio input "true"
click at [186, 29] on button "Save" at bounding box center [195, 29] width 25 height 11
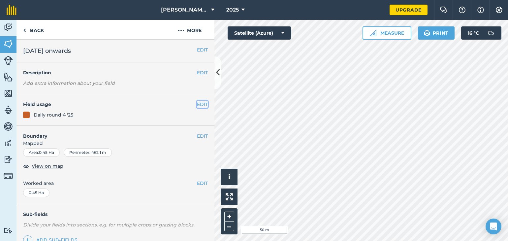
click at [201, 103] on button "EDIT" at bounding box center [202, 104] width 11 height 7
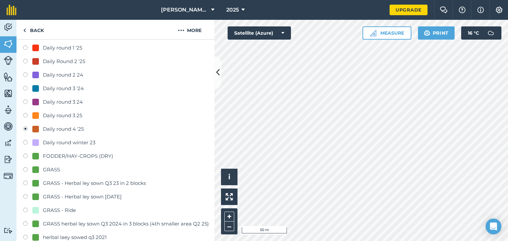
scroll to position [99, 0]
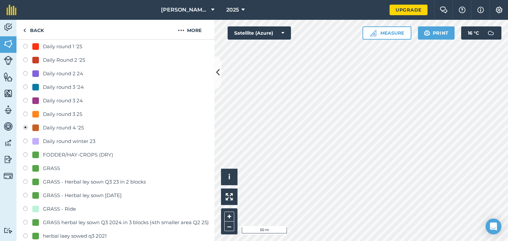
click at [69, 127] on div "Daily round 4 '25" at bounding box center [63, 128] width 41 height 8
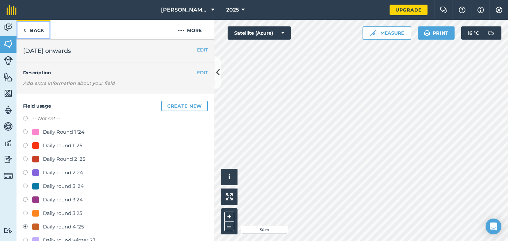
click at [38, 35] on link "Back" at bounding box center [34, 29] width 34 height 19
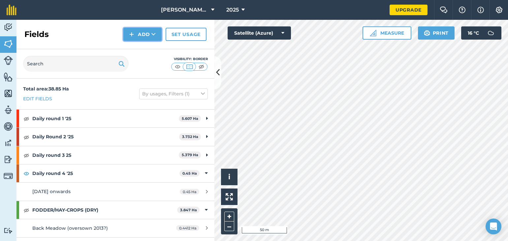
click at [143, 37] on button "Add" at bounding box center [142, 34] width 38 height 13
click at [141, 49] on link "Draw" at bounding box center [142, 49] width 36 height 15
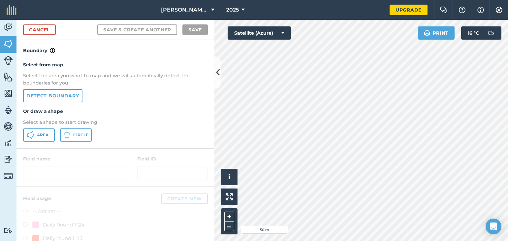
click at [34, 142] on div "Select from map Select the area you want to map and we will automatically detec…" at bounding box center [116, 101] width 198 height 94
drag, startPoint x: 37, startPoint y: 134, endPoint x: 41, endPoint y: 132, distance: 4.4
click at [37, 133] on span "Area" at bounding box center [43, 134] width 12 height 5
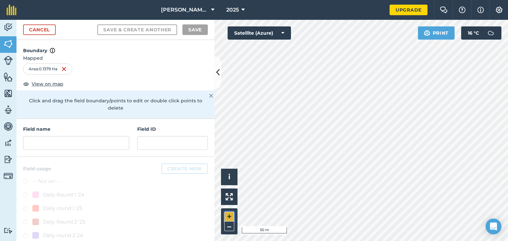
click at [231, 215] on button "+" at bounding box center [230, 217] width 10 height 10
click at [36, 144] on input "text" at bounding box center [76, 143] width 106 height 14
click at [40, 142] on input "text" at bounding box center [76, 143] width 106 height 14
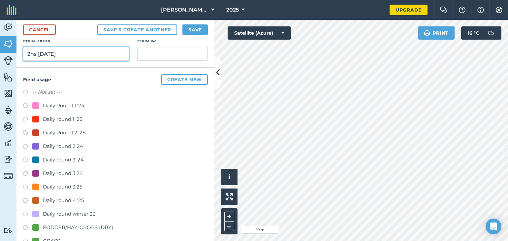
scroll to position [93, 0]
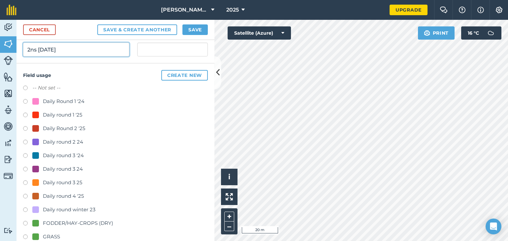
type input "2ns [DATE]"
click at [25, 196] on label at bounding box center [27, 197] width 9 height 7
radio input "true"
click at [189, 30] on button "Save" at bounding box center [195, 29] width 25 height 11
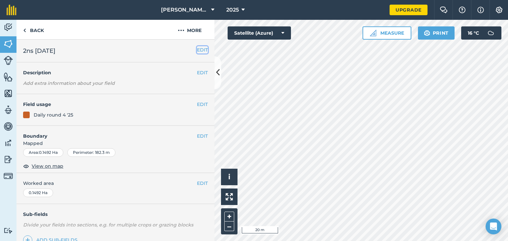
click at [197, 50] on button "EDIT" at bounding box center [202, 49] width 11 height 7
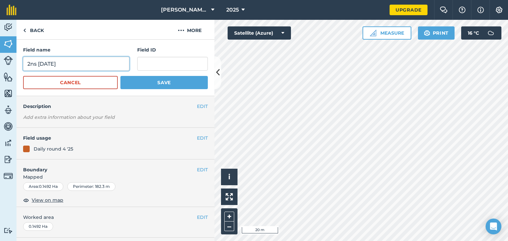
click at [36, 66] on input "2ns [DATE]" at bounding box center [76, 64] width 106 height 14
type input "[DATE]"
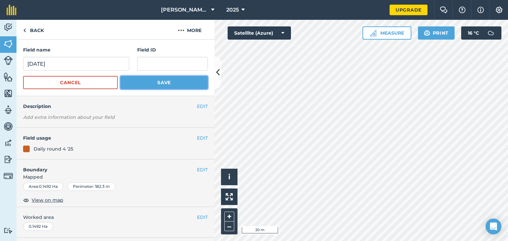
click at [162, 86] on button "Save" at bounding box center [164, 82] width 87 height 13
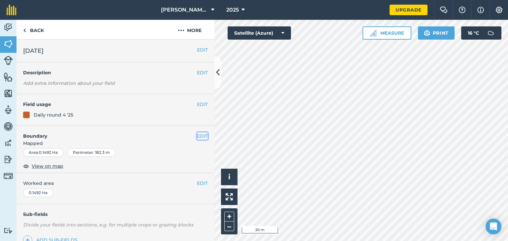
click at [197, 135] on button "EDIT" at bounding box center [202, 135] width 11 height 7
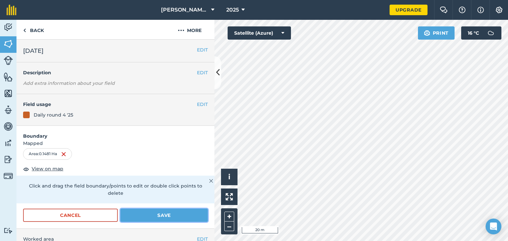
click at [165, 216] on button "Save" at bounding box center [164, 215] width 87 height 13
